Goal: Task Accomplishment & Management: Manage account settings

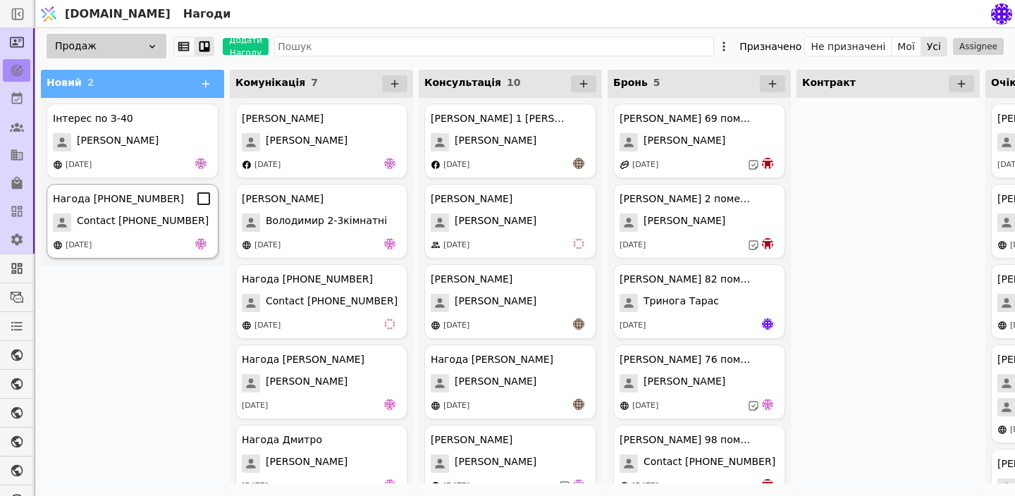
click at [138, 234] on div "Нагода [PHONE_NUMBER] Contact [PHONE_NUMBER] [DATE]" at bounding box center [133, 221] width 172 height 75
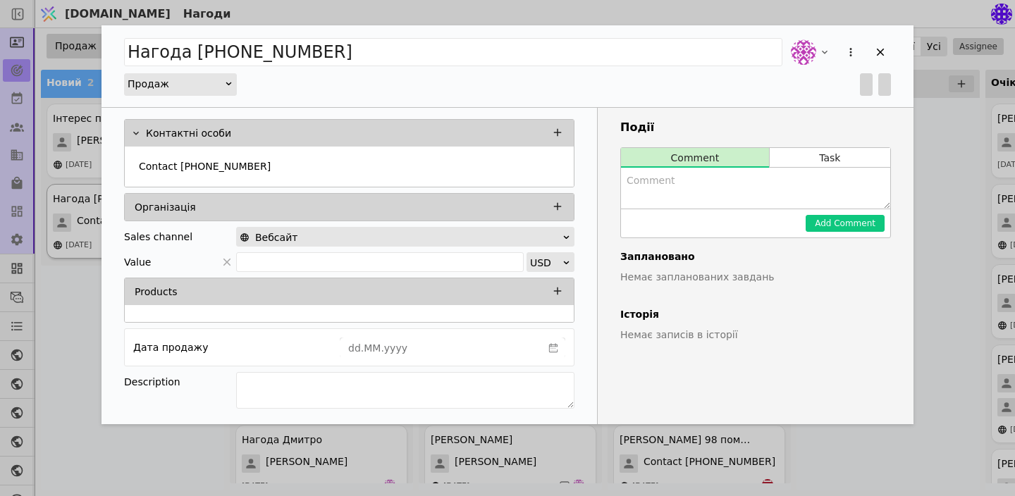
click at [138, 234] on div "Sales channel" at bounding box center [158, 237] width 68 height 20
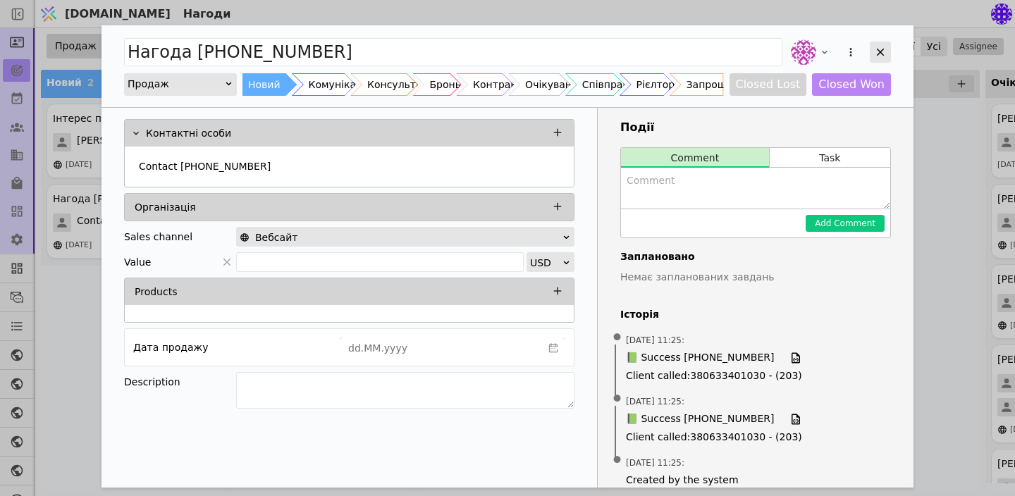
click at [878, 51] on icon "Add Opportunity" at bounding box center [881, 53] width 8 height 8
